Goal: Information Seeking & Learning: Learn about a topic

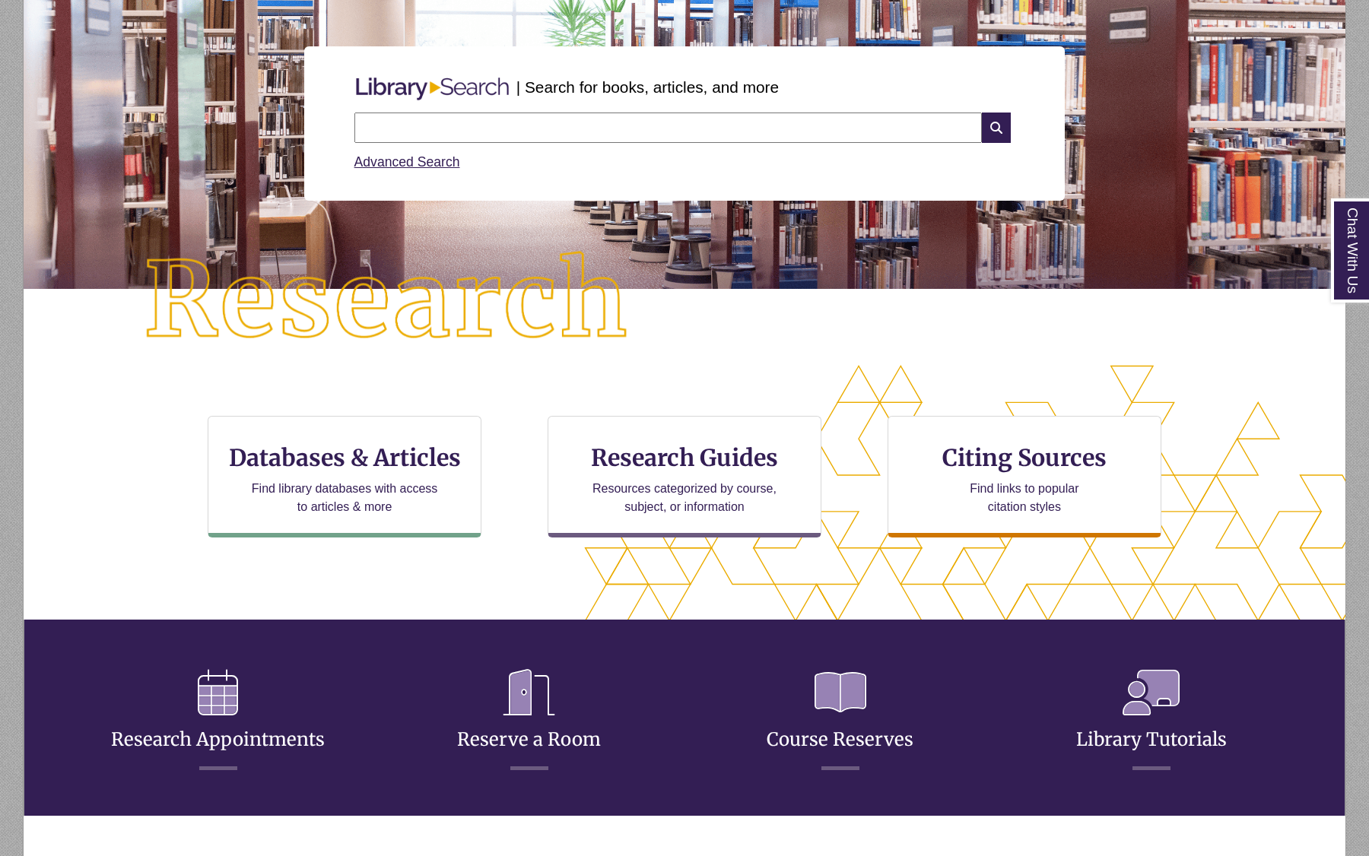
scroll to position [8, 8]
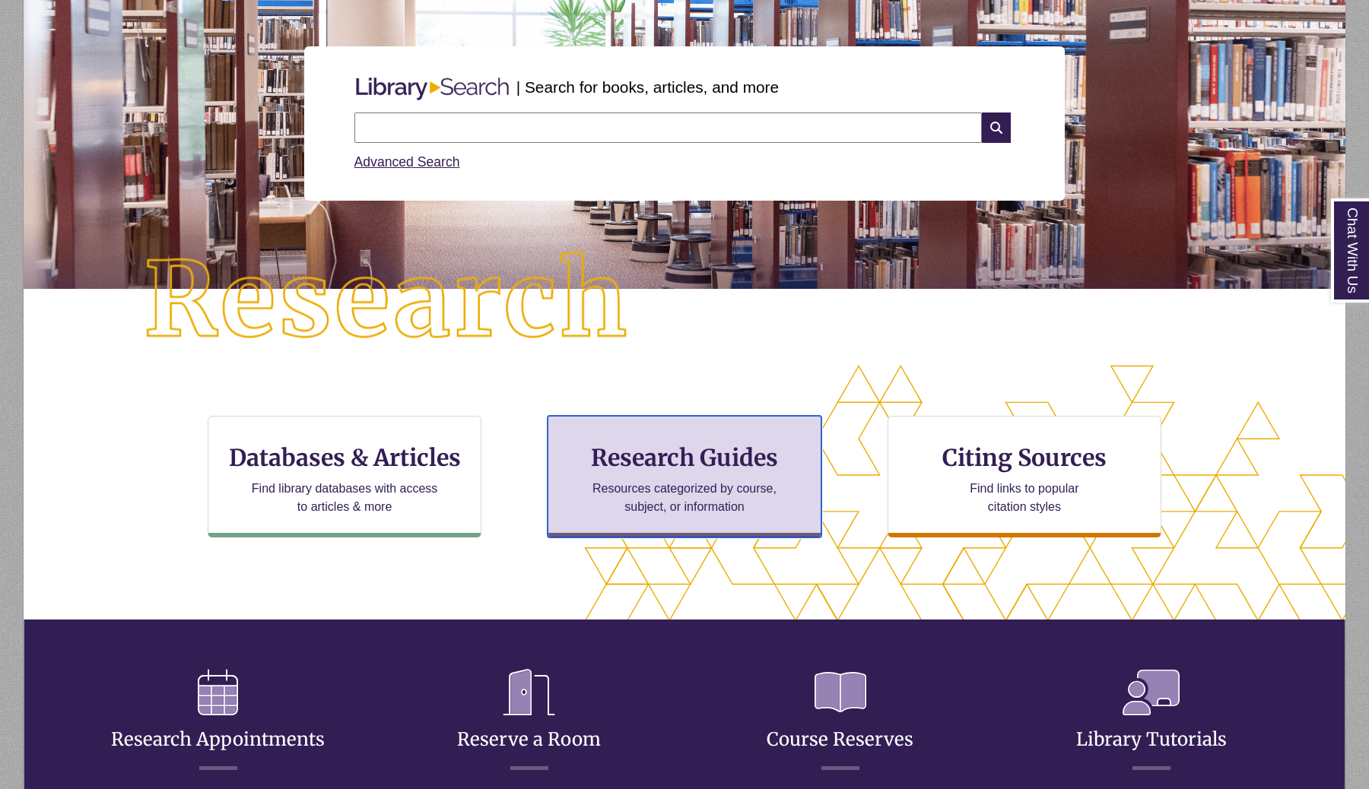
click at [693, 499] on p "Resources categorized by course, subject, or information" at bounding box center [685, 498] width 198 height 37
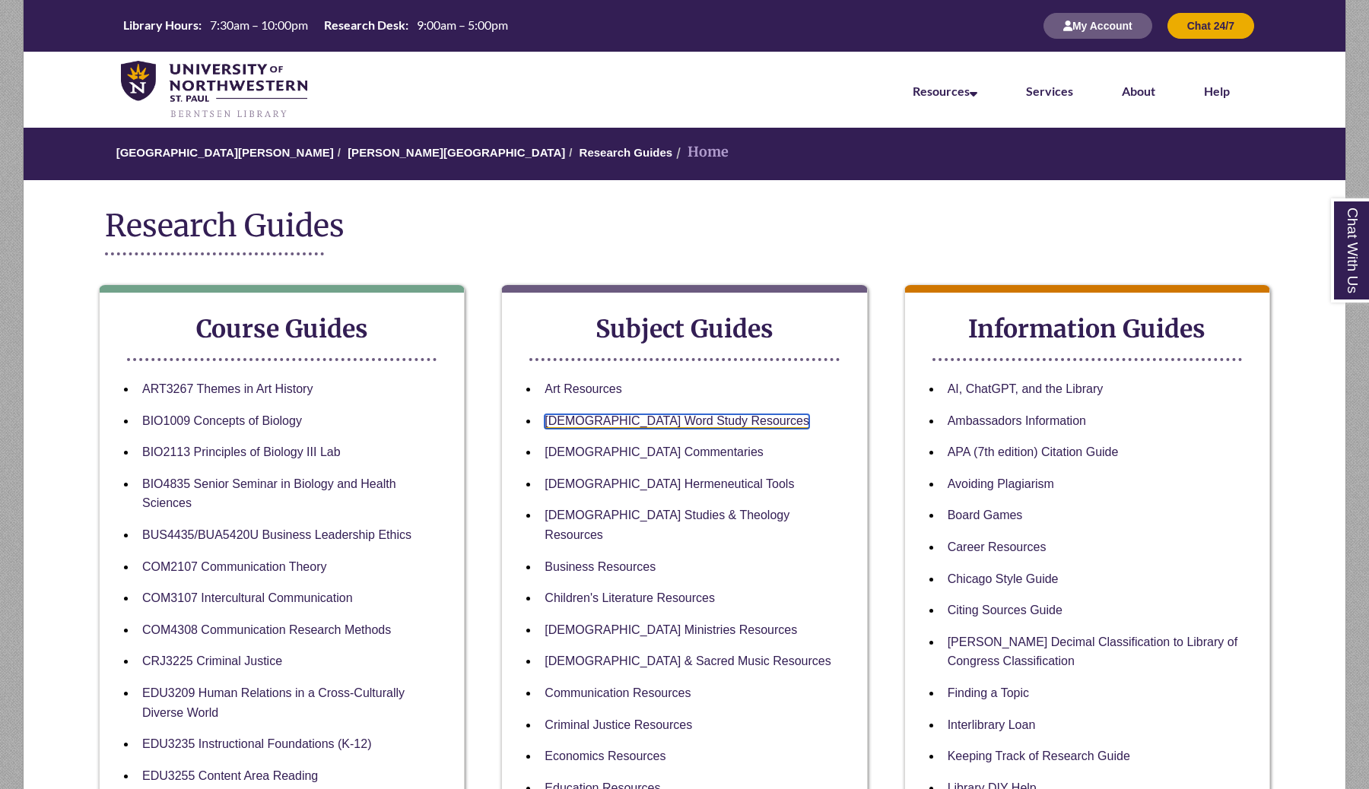
click at [627, 420] on link "Bible Word Study Resources" at bounding box center [677, 421] width 265 height 14
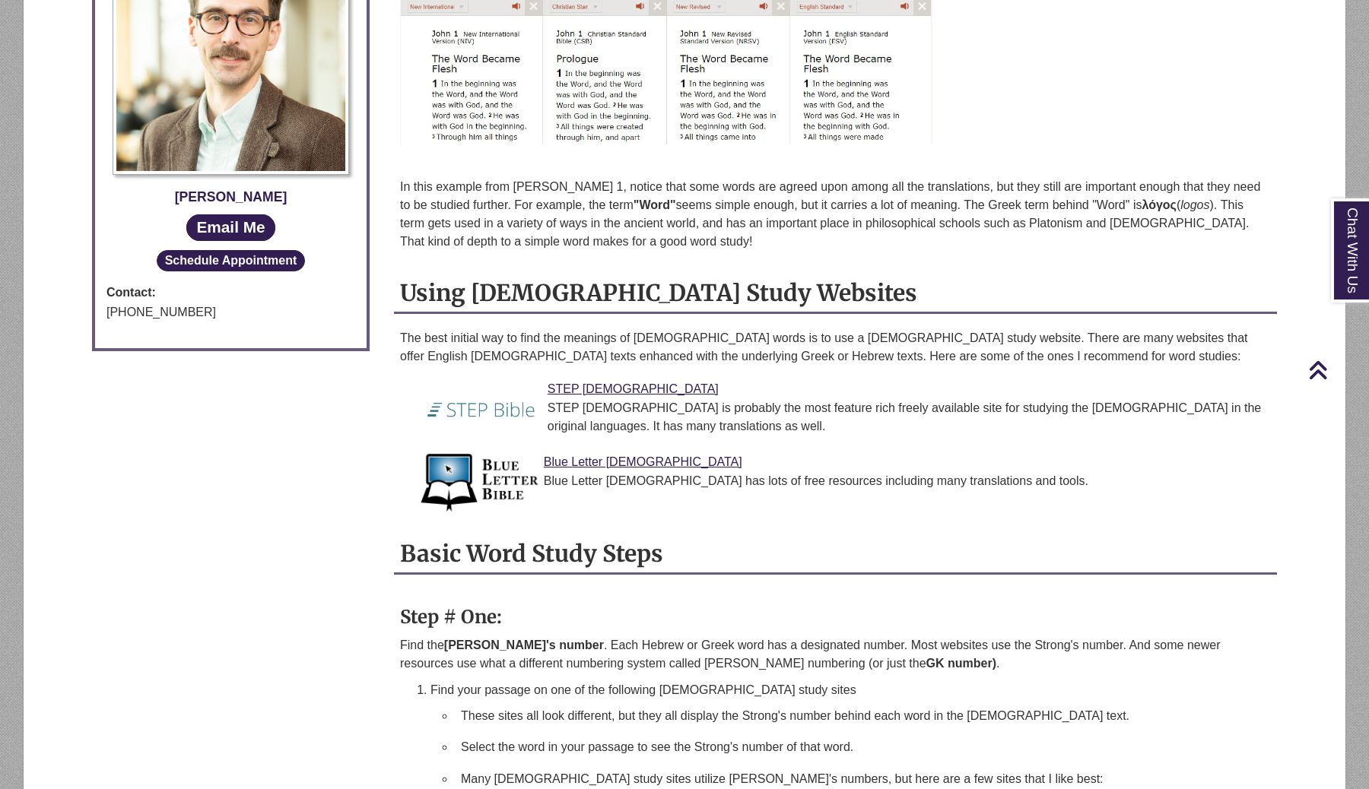
scroll to position [839, 0]
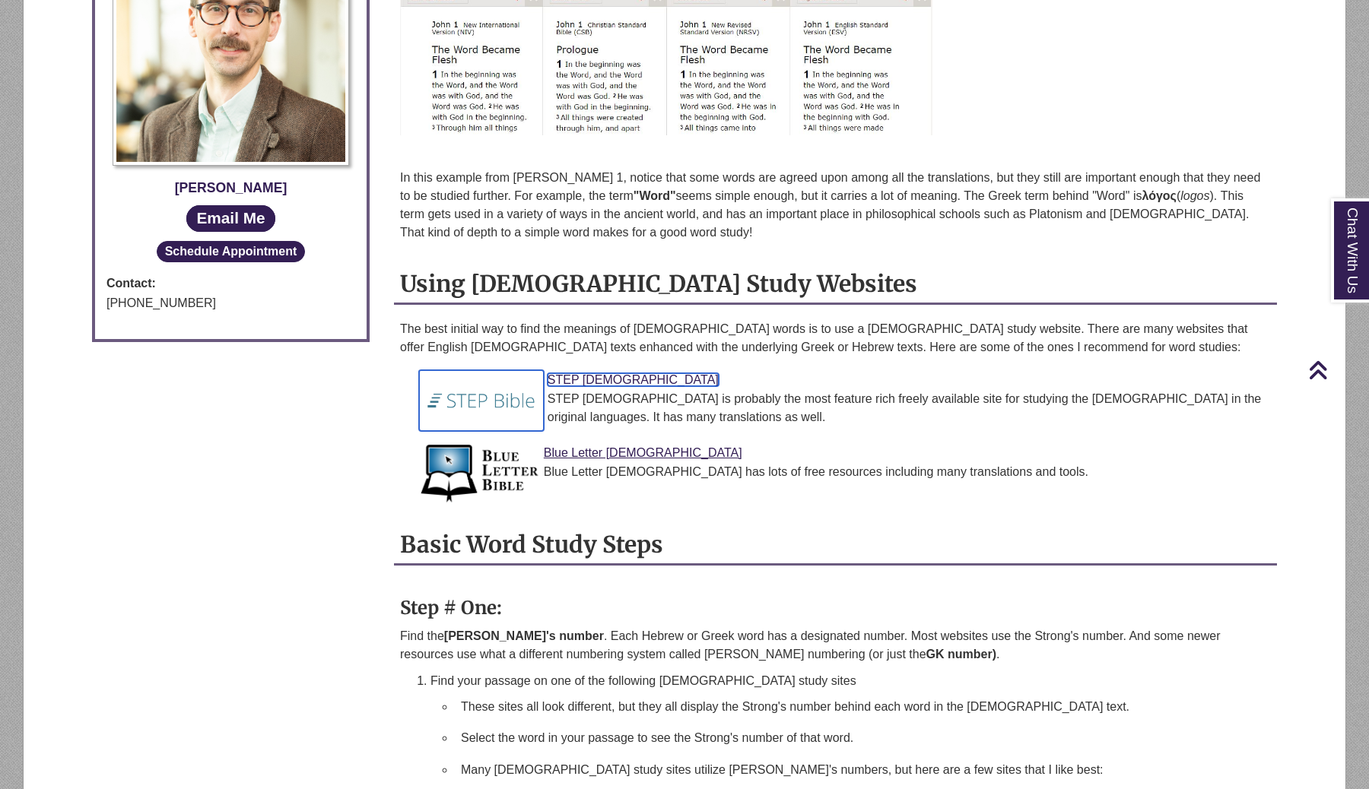
click at [596, 382] on link "STEP Bible" at bounding box center [633, 379] width 171 height 13
